Goal: Contribute content

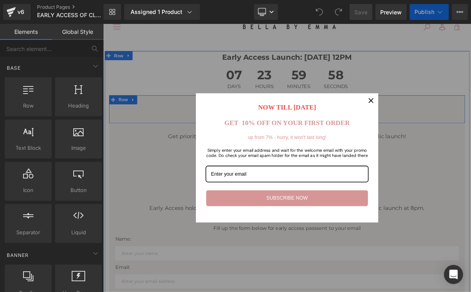
scroll to position [25, 0]
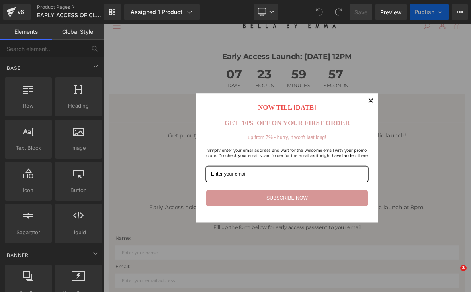
click at [457, 127] on div "Close" at bounding box center [454, 124] width 13 height 13
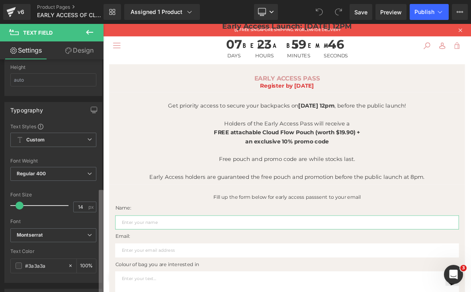
scroll to position [201, 0]
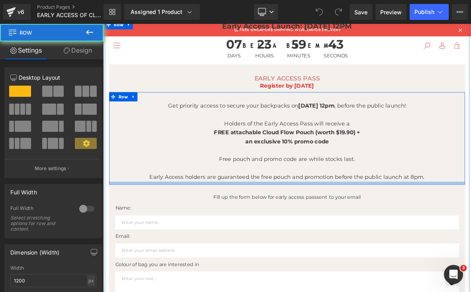
click at [115, 232] on div at bounding box center [344, 233] width 466 height 4
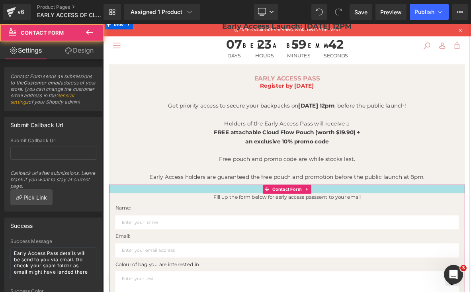
click at [116, 241] on div at bounding box center [344, 240] width 466 height 11
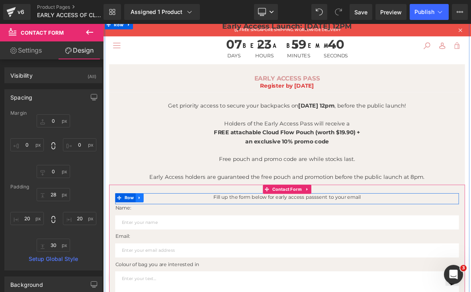
click at [146, 249] on link at bounding box center [151, 252] width 10 height 12
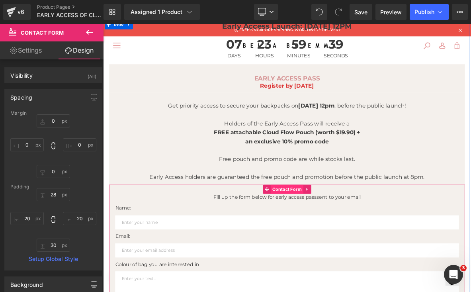
click at [345, 240] on span "Contact Form" at bounding box center [344, 241] width 43 height 12
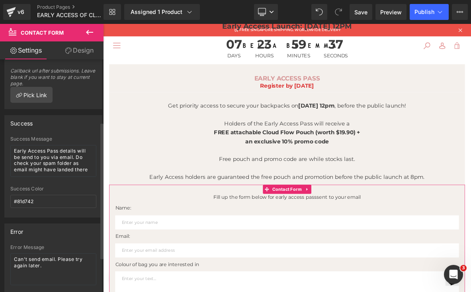
scroll to position [112, 0]
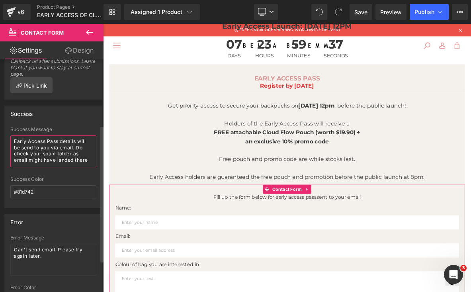
click at [46, 154] on textarea "Early Access Pass details will be send to you via email. Do check your spam fol…" at bounding box center [53, 151] width 86 height 32
click at [73, 153] on textarea "Early Access Pass details will be send to you via email. Do check your spam fol…" at bounding box center [53, 151] width 86 height 32
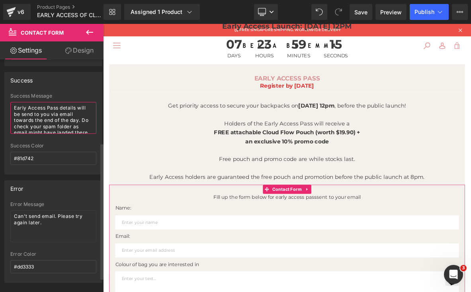
scroll to position [132, 0]
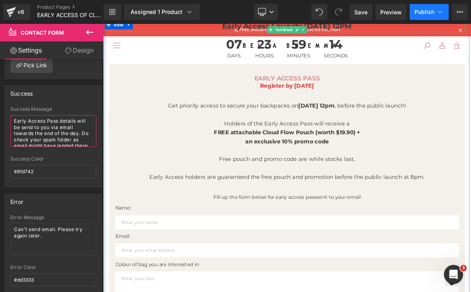
type textarea "Early Access Pass details will be send to you via email towards the end of the …"
click at [427, 13] on span "Publish" at bounding box center [425, 12] width 20 height 6
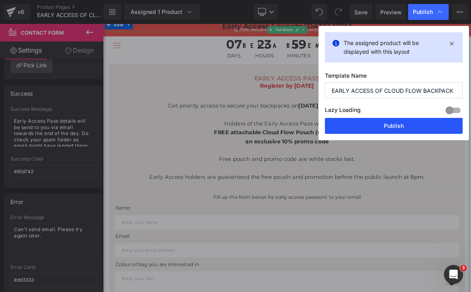
drag, startPoint x: 353, startPoint y: 125, endPoint x: 327, endPoint y: 133, distance: 27.1
click at [353, 125] on button "Publish" at bounding box center [394, 126] width 138 height 16
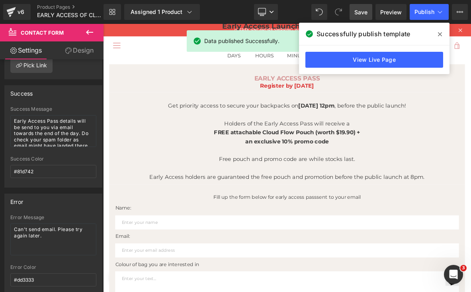
click at [360, 13] on span "Save" at bounding box center [361, 12] width 13 height 8
